Goal: Complete application form

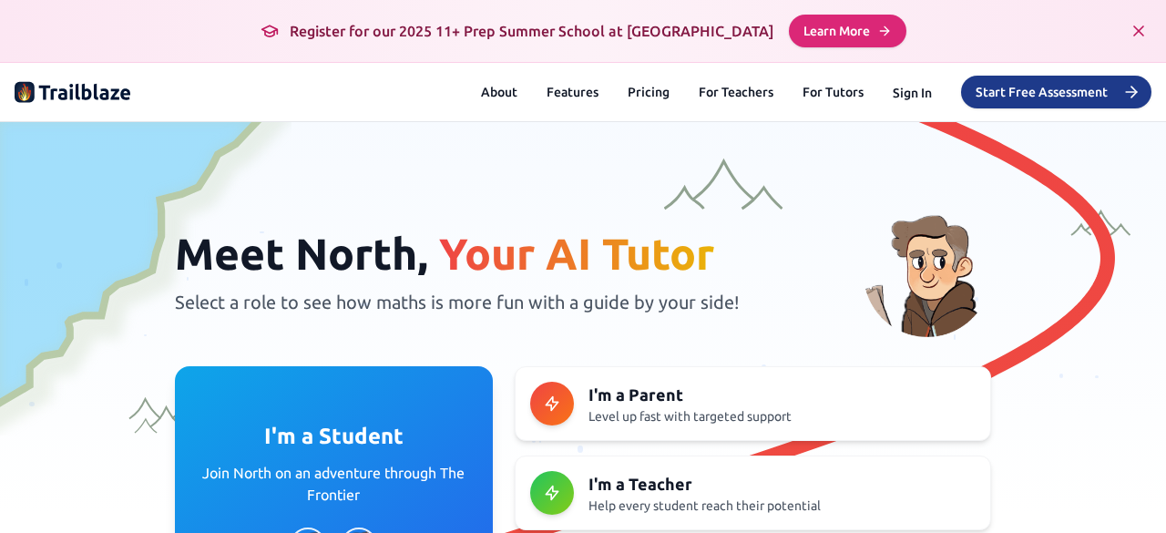
click at [1023, 88] on button "Start Free Assessment" at bounding box center [1056, 92] width 190 height 33
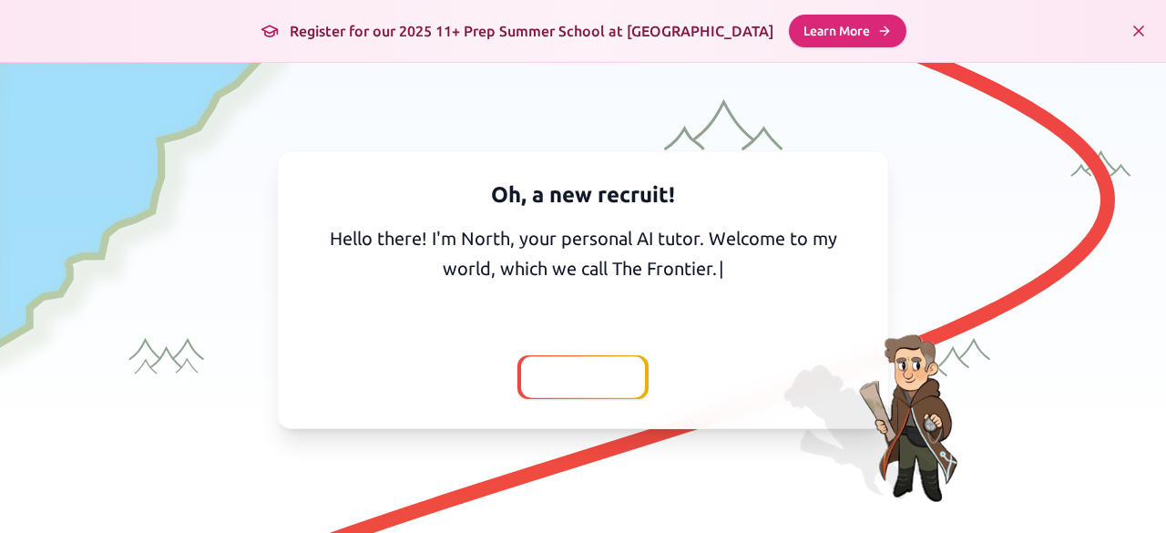
click at [547, 373] on span "Continue" at bounding box center [583, 377] width 73 height 26
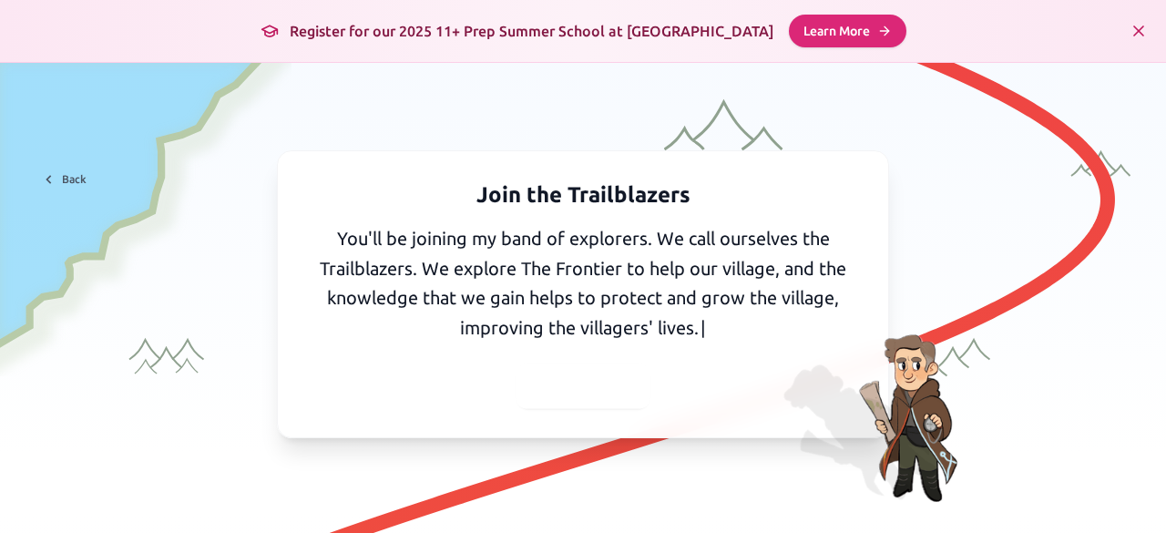
click at [547, 373] on span "Continue" at bounding box center [583, 386] width 73 height 26
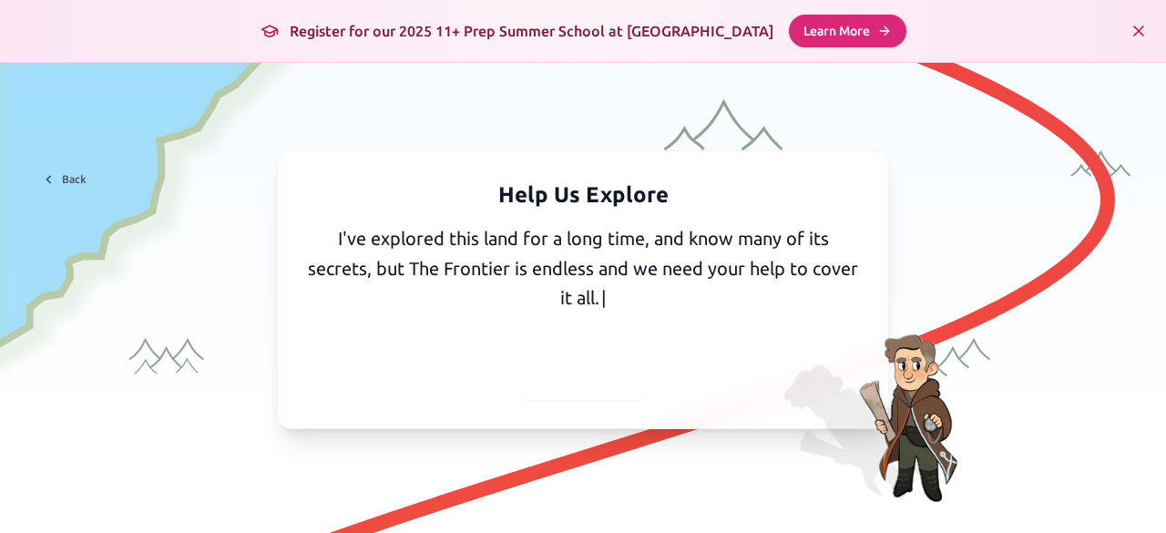
click at [547, 373] on span "Continue" at bounding box center [583, 377] width 73 height 26
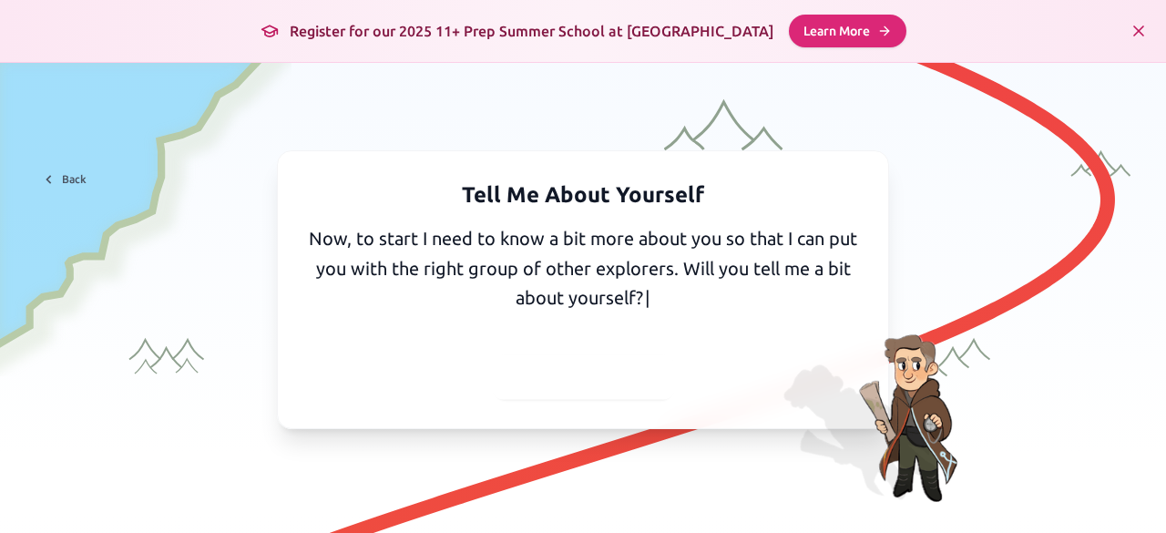
click at [547, 373] on span "Yes, I'll tell you" at bounding box center [583, 377] width 119 height 26
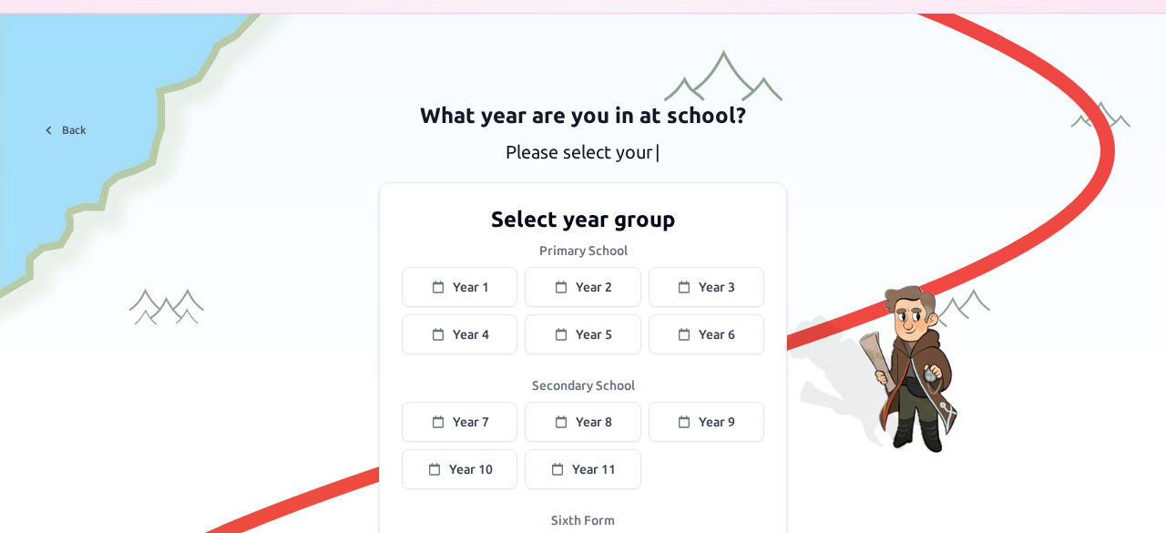
scroll to position [91, 0]
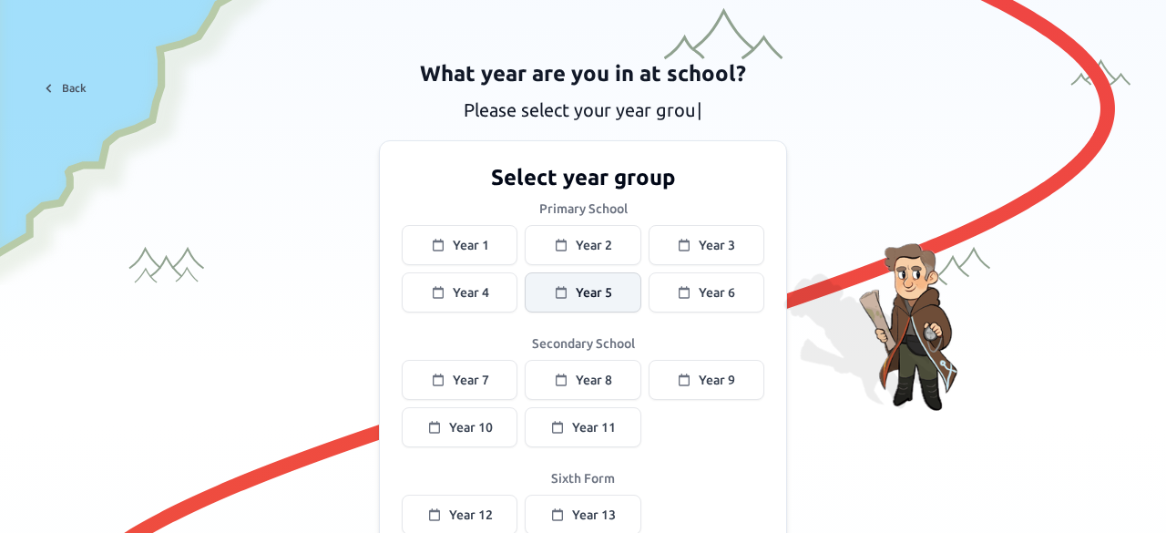
click at [556, 294] on icon at bounding box center [561, 292] width 15 height 15
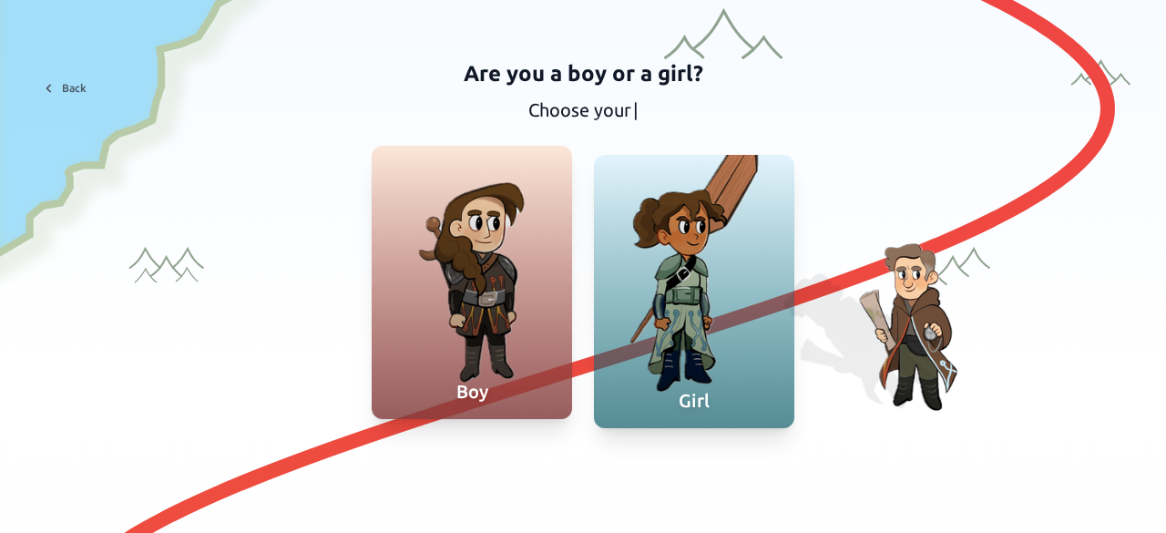
click at [521, 295] on div at bounding box center [472, 282] width 200 height 273
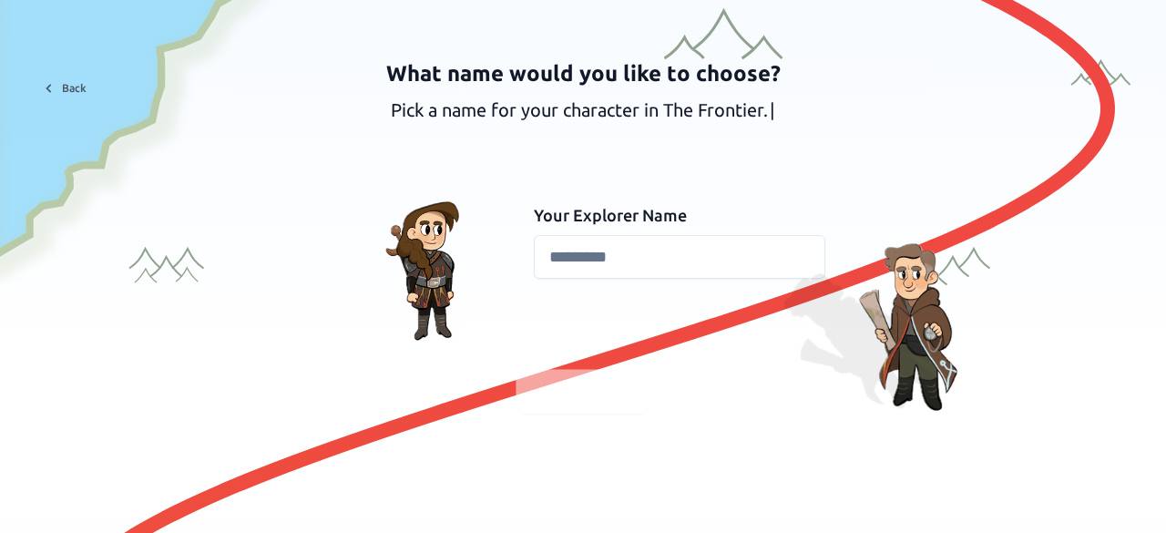
click at [584, 250] on input at bounding box center [679, 257] width 291 height 44
type input "***"
click at [603, 400] on span "Continue" at bounding box center [583, 392] width 73 height 26
